Goal: Transaction & Acquisition: Purchase product/service

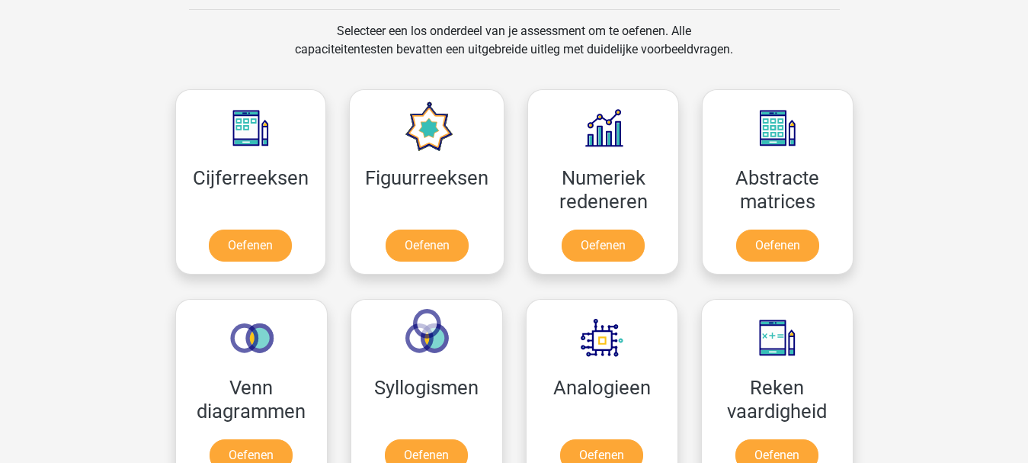
scroll to position [325, 0]
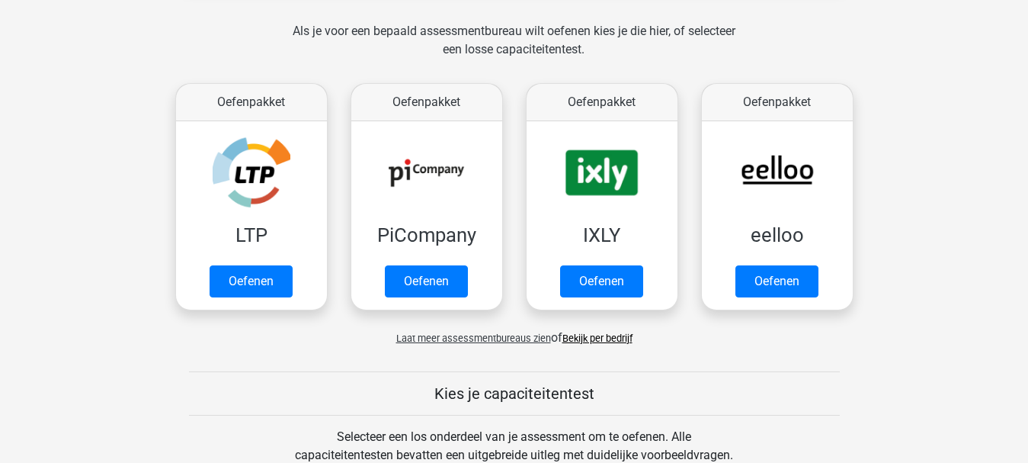
click at [593, 338] on link "Bekijk per bedrijf" at bounding box center [597, 337] width 70 height 11
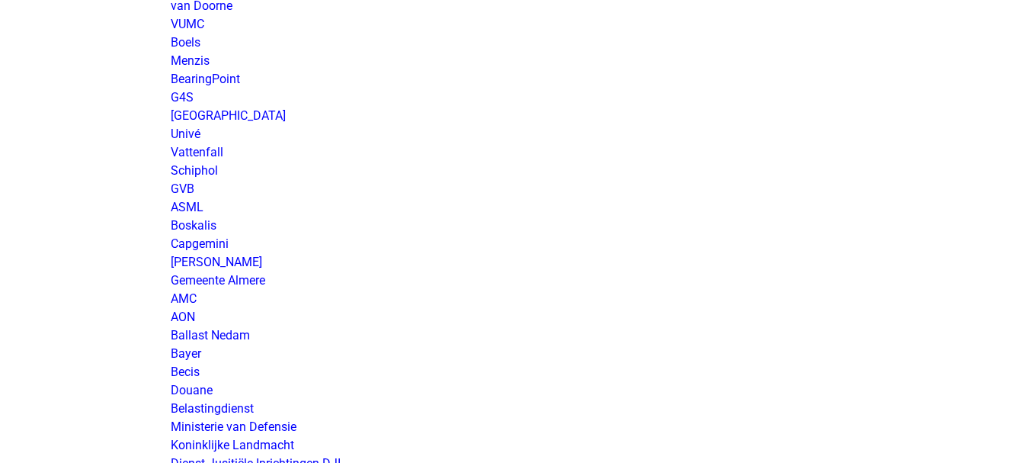
scroll to position [2372, 0]
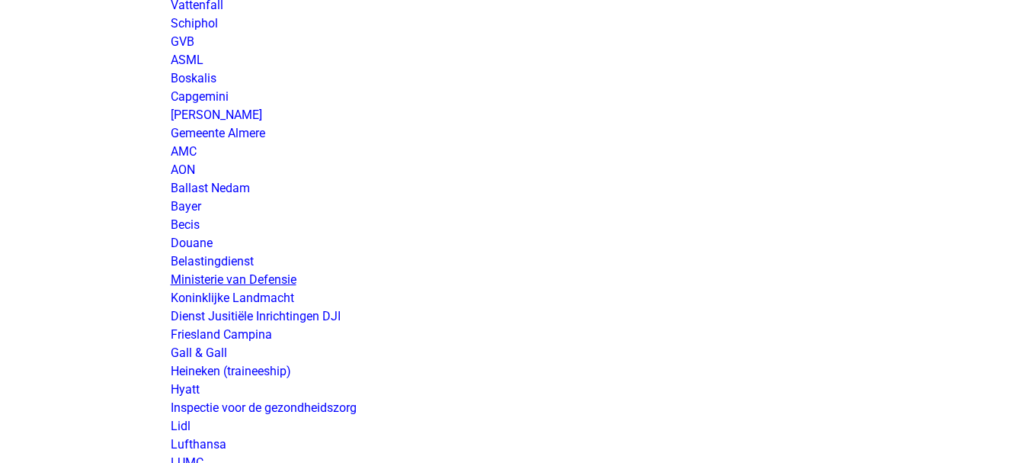
click at [255, 277] on link "Ministerie van Defensie" at bounding box center [234, 279] width 126 height 14
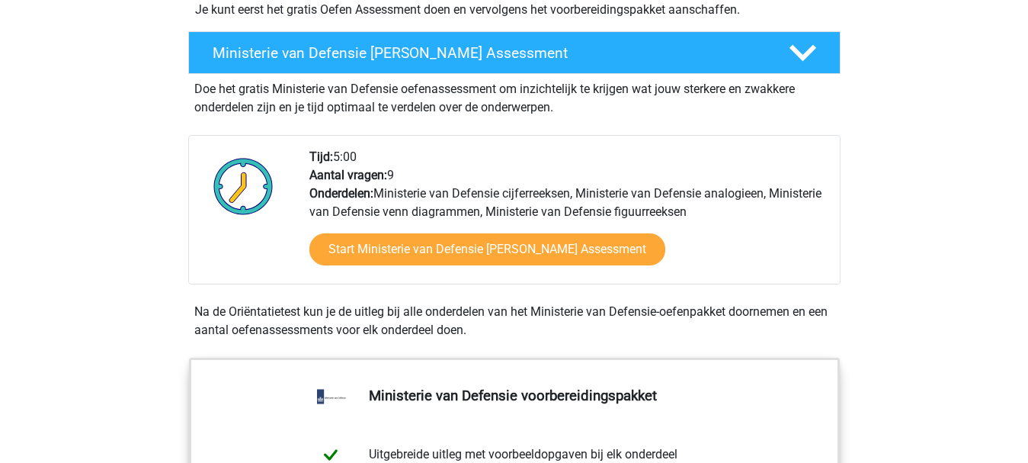
scroll to position [809, 0]
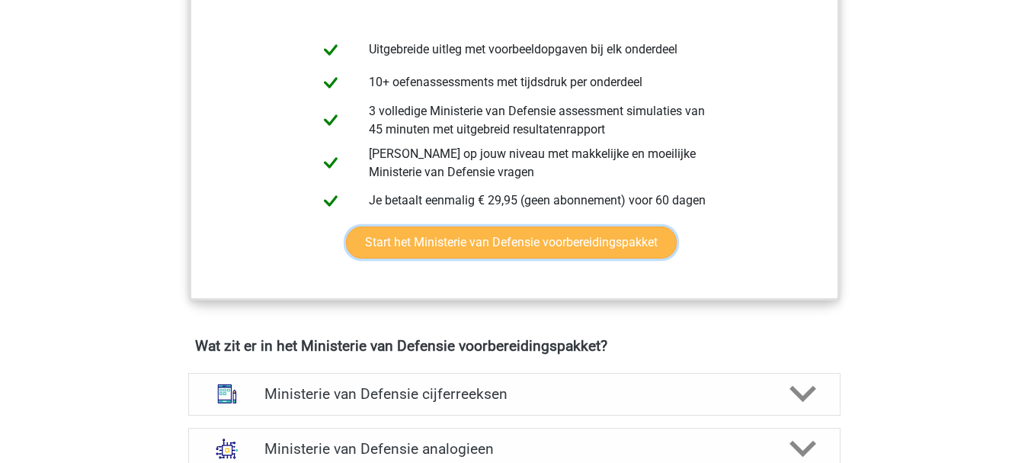
click at [574, 251] on link "Start het Ministerie van Defensie voorbereidingspakket" at bounding box center [511, 242] width 331 height 32
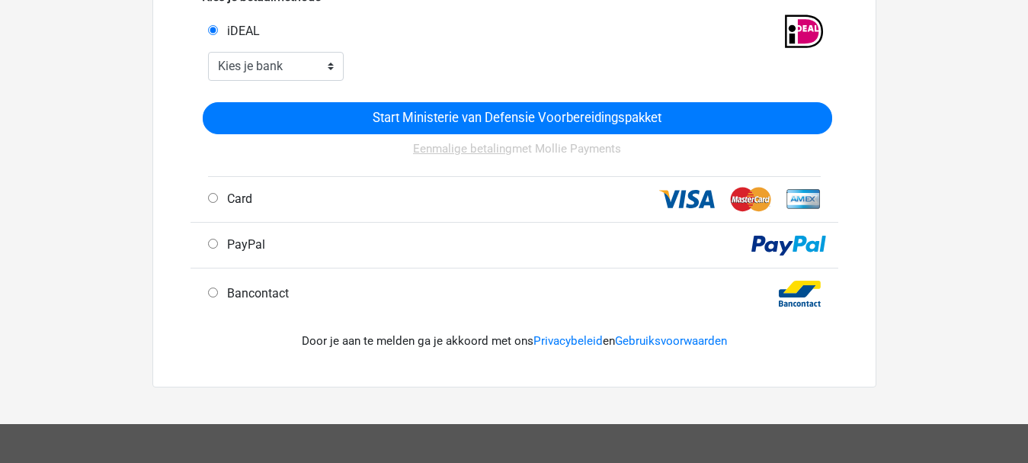
scroll to position [395, 0]
